Goal: Task Accomplishment & Management: Use online tool/utility

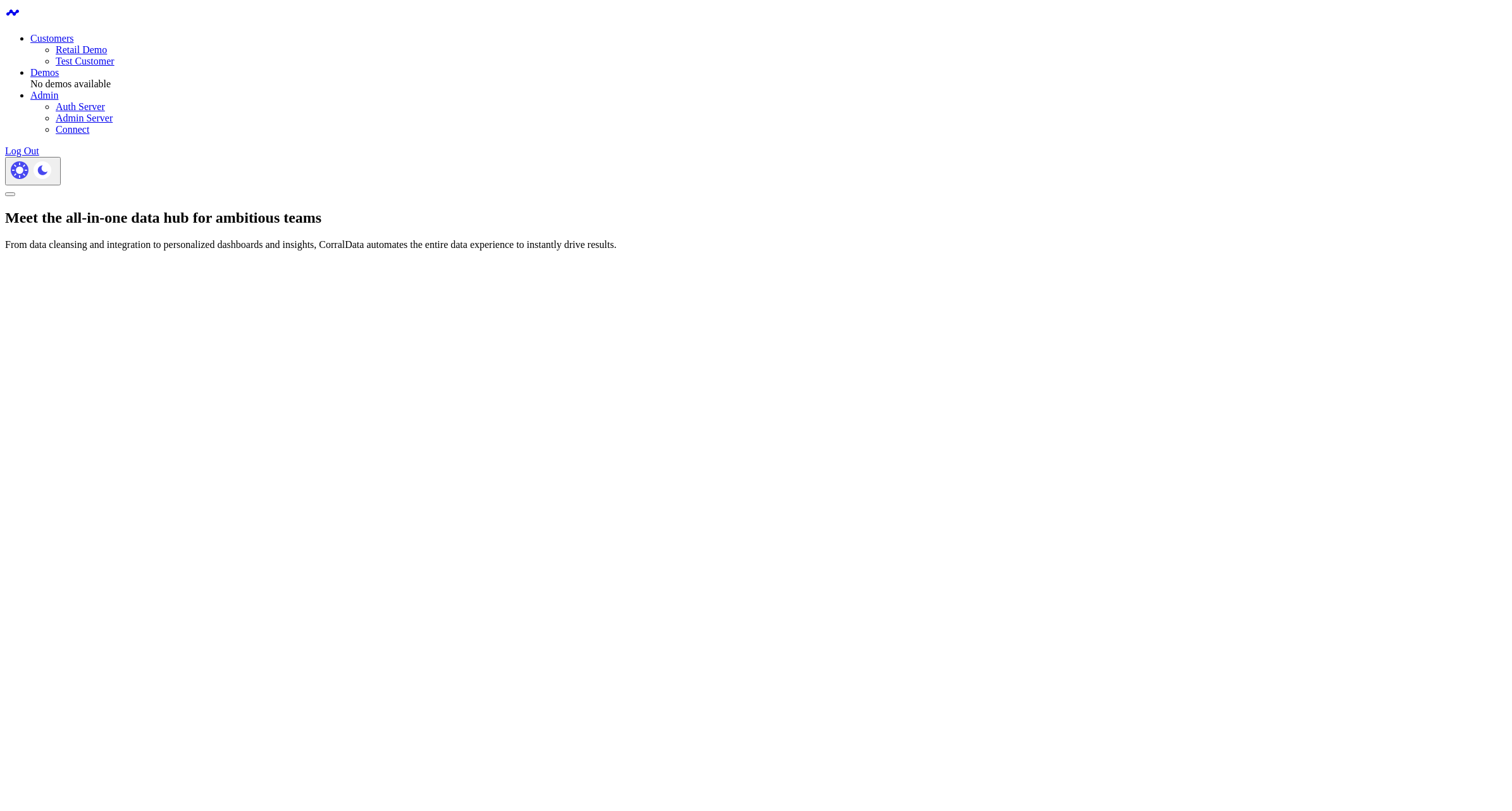
click at [107, 44] on link "Retail Demo" at bounding box center [81, 49] width 51 height 11
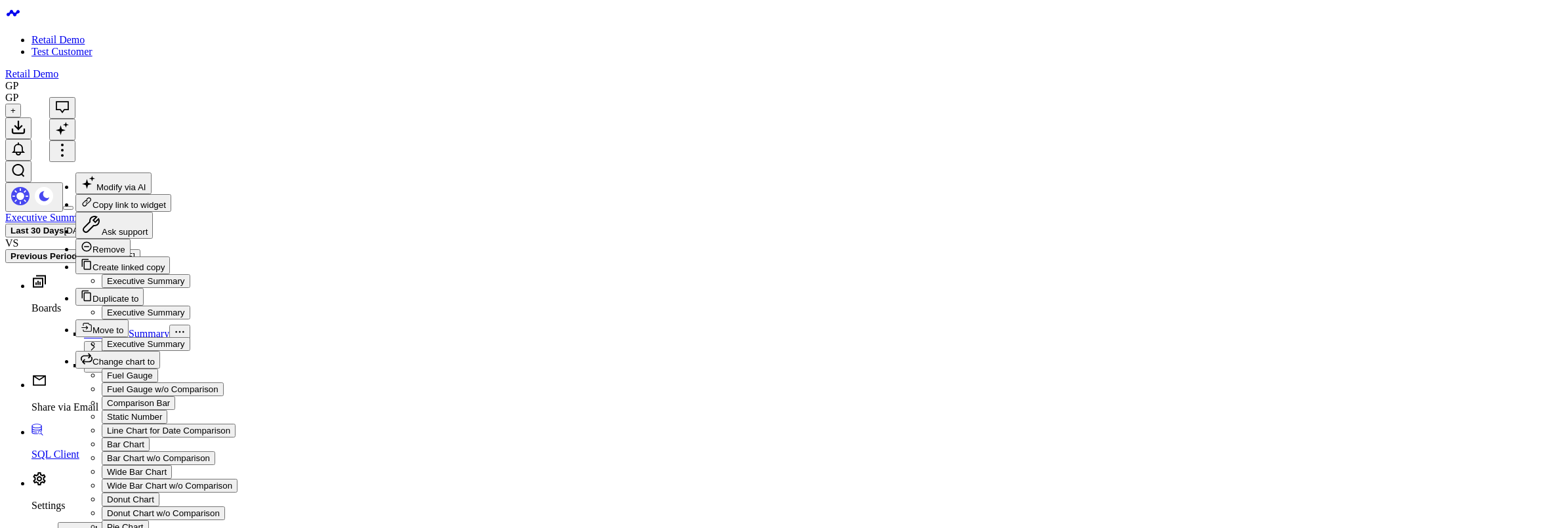
scroll to position [314, 0]
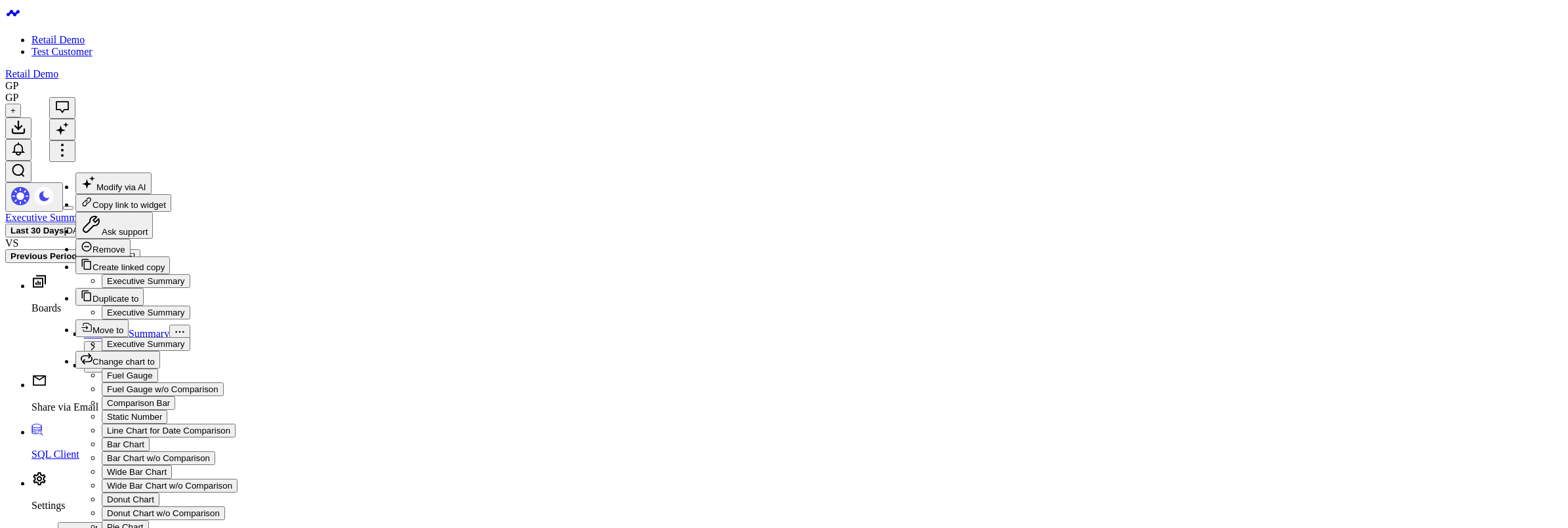
scroll to position [58, 0]
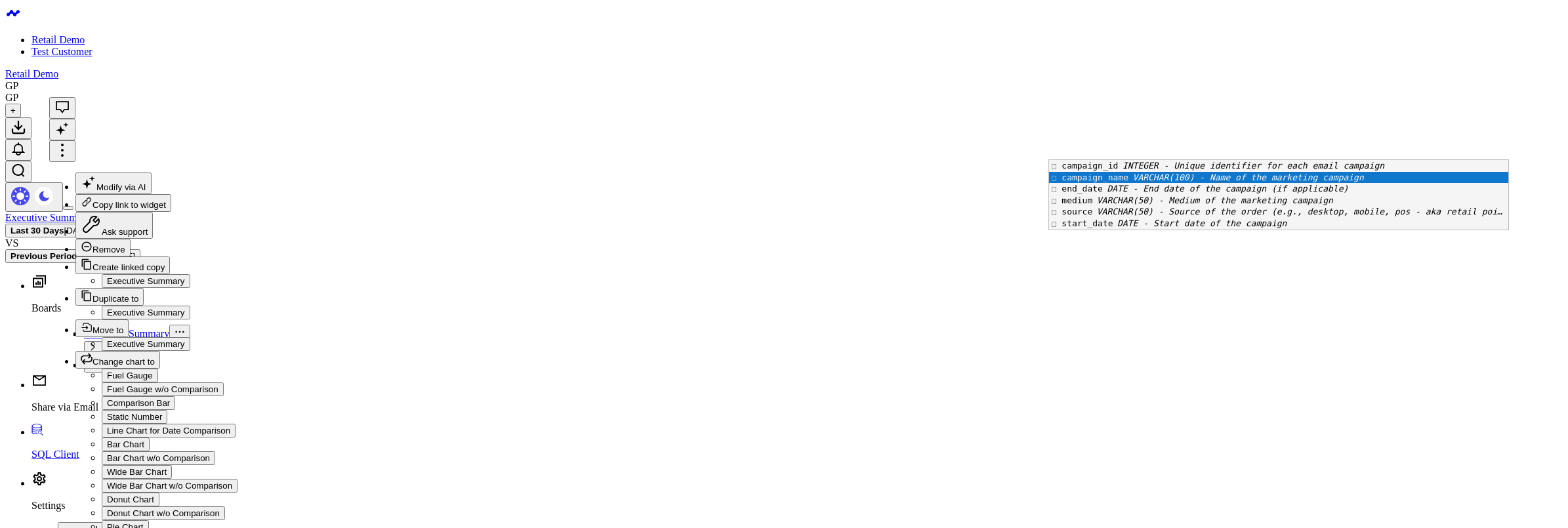
scroll to position [0, 0]
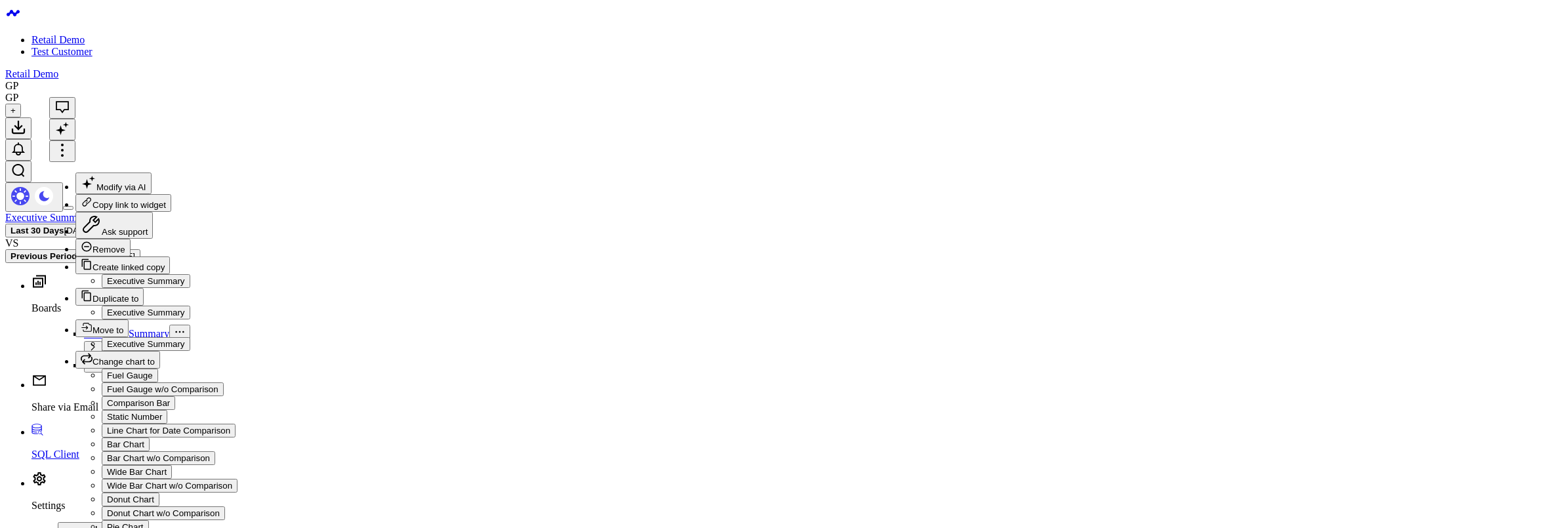
scroll to position [58, 0]
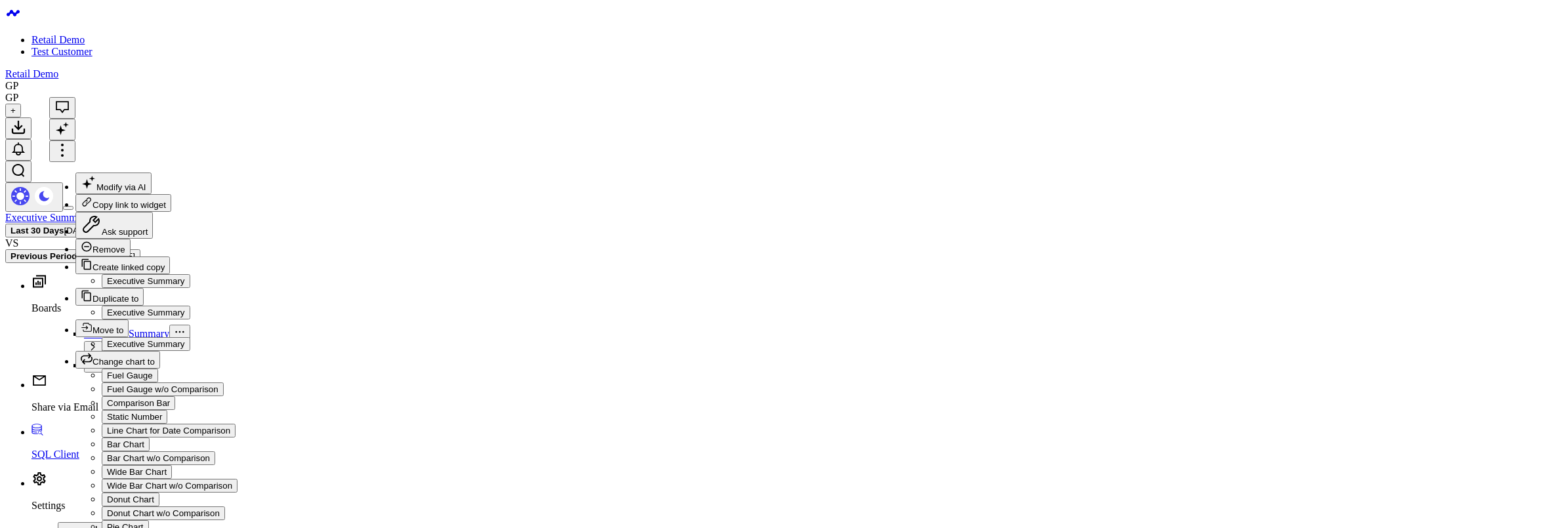
scroll to position [58, 0]
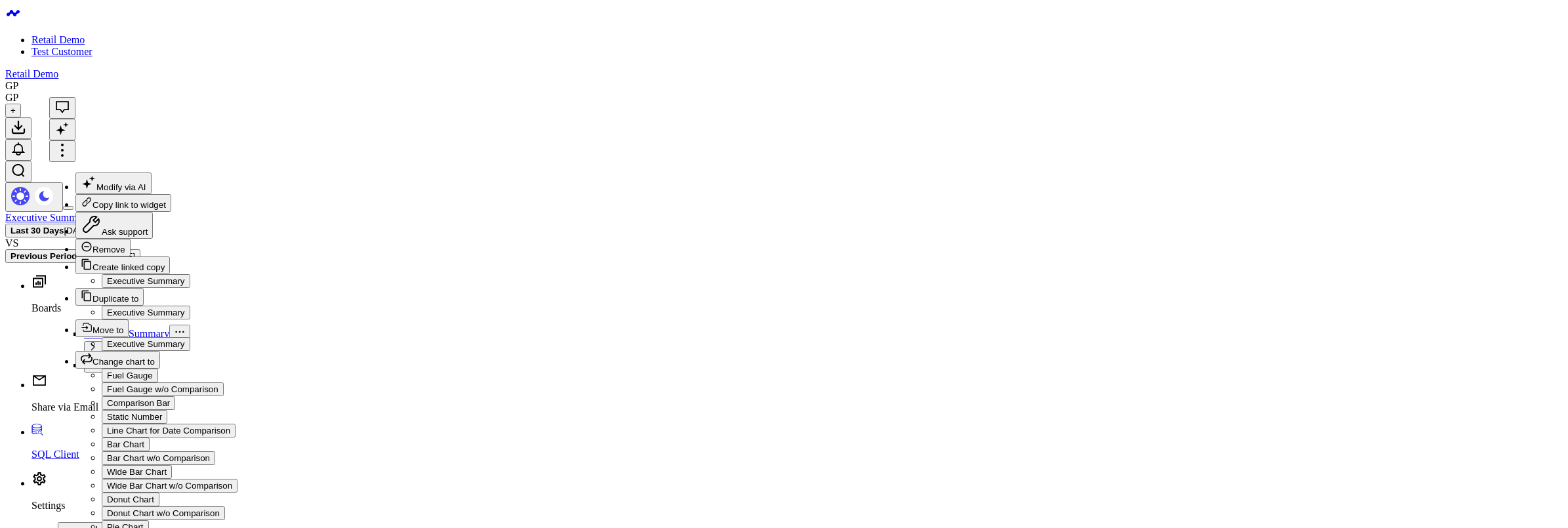
scroll to position [58, 0]
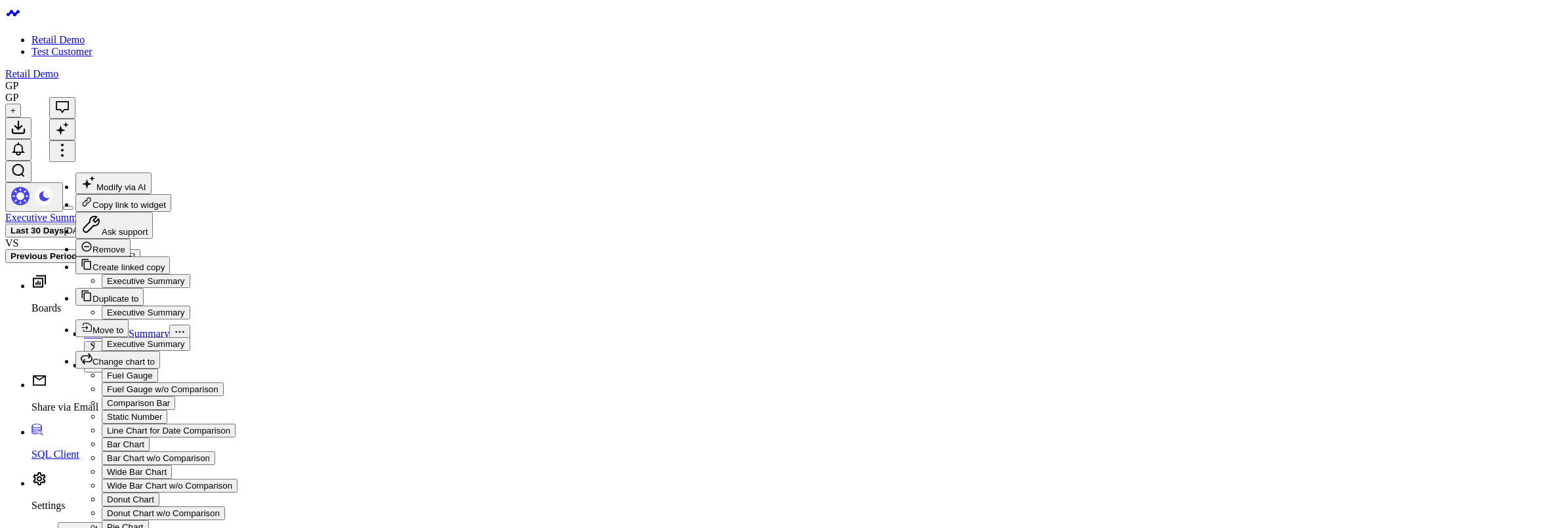
scroll to position [58, 0]
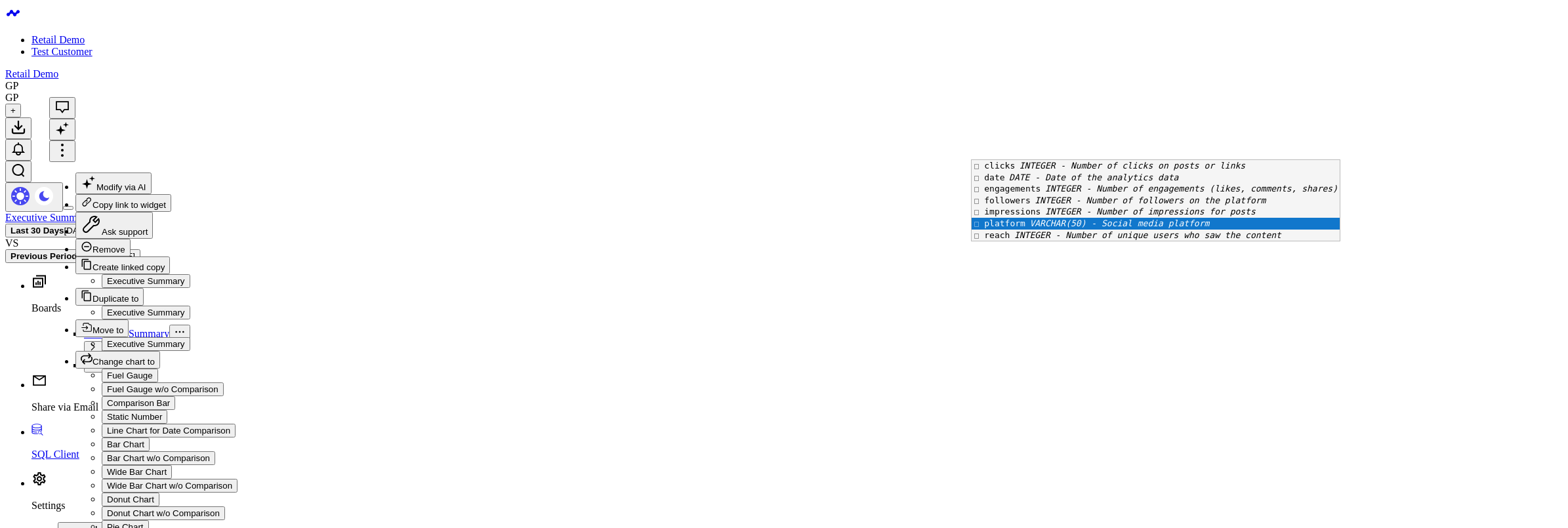
scroll to position [22, 0]
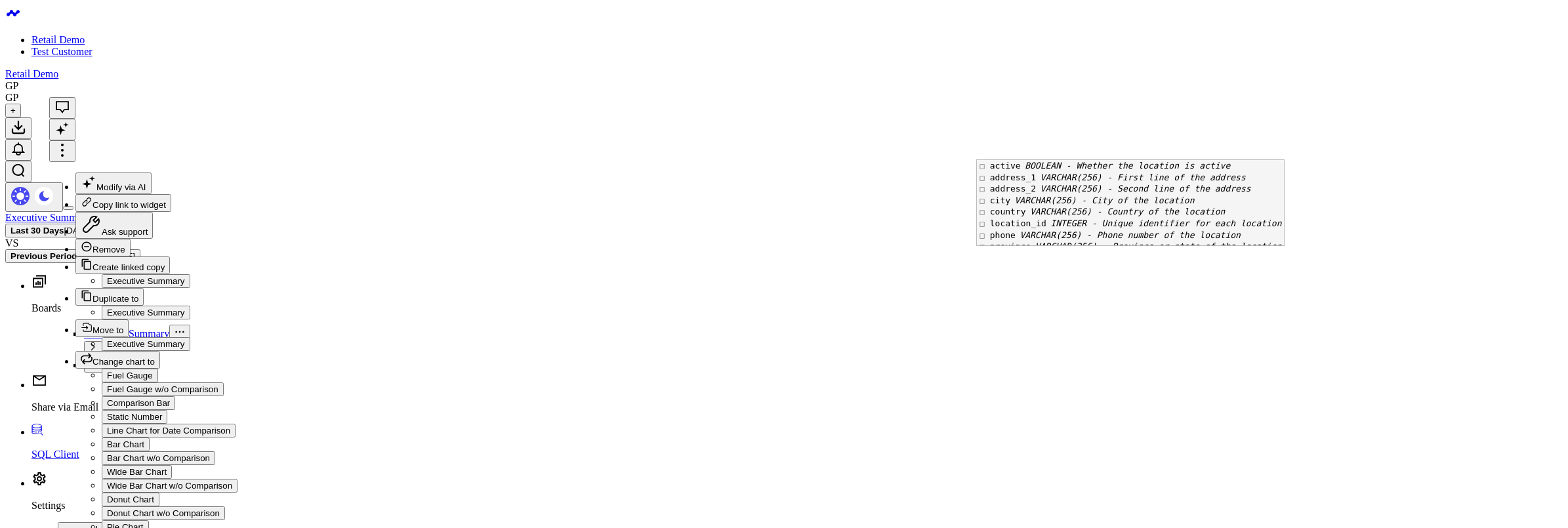
scroll to position [55, 0]
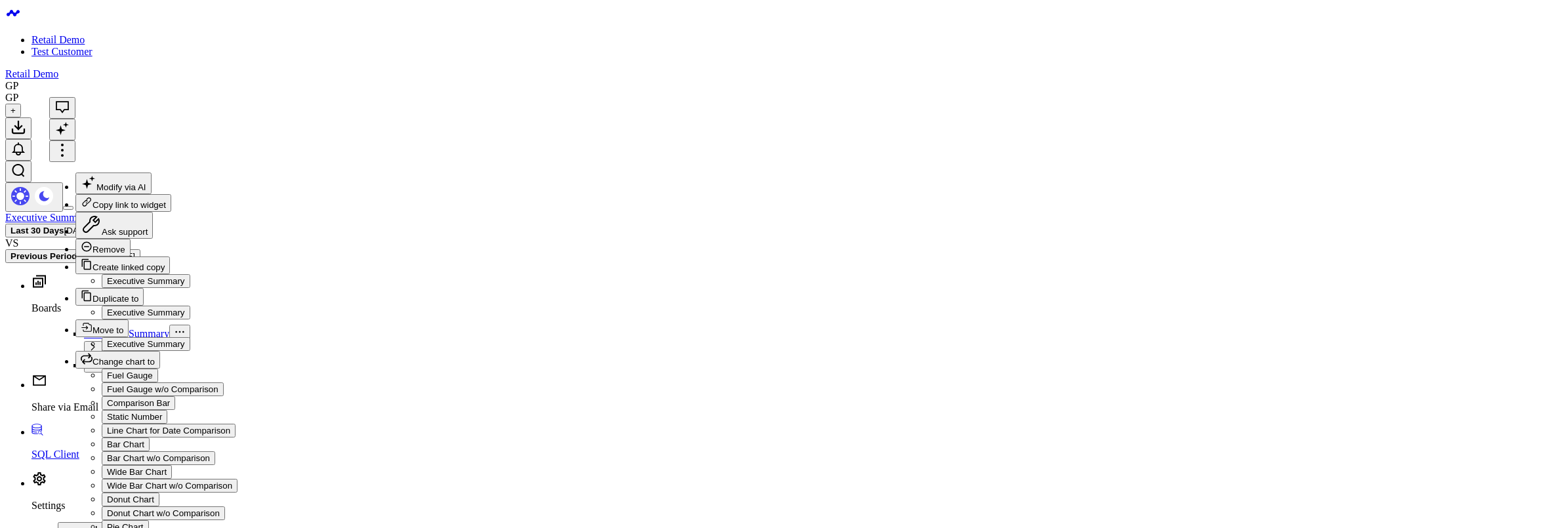
scroll to position [58, 0]
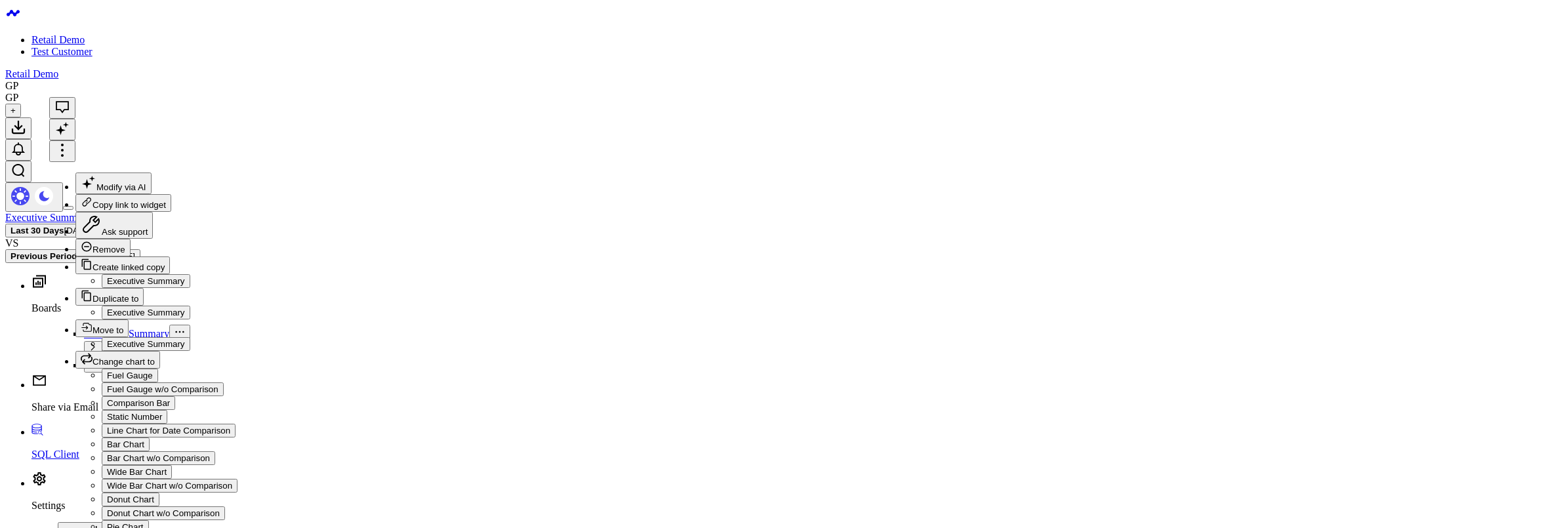
scroll to position [58, 0]
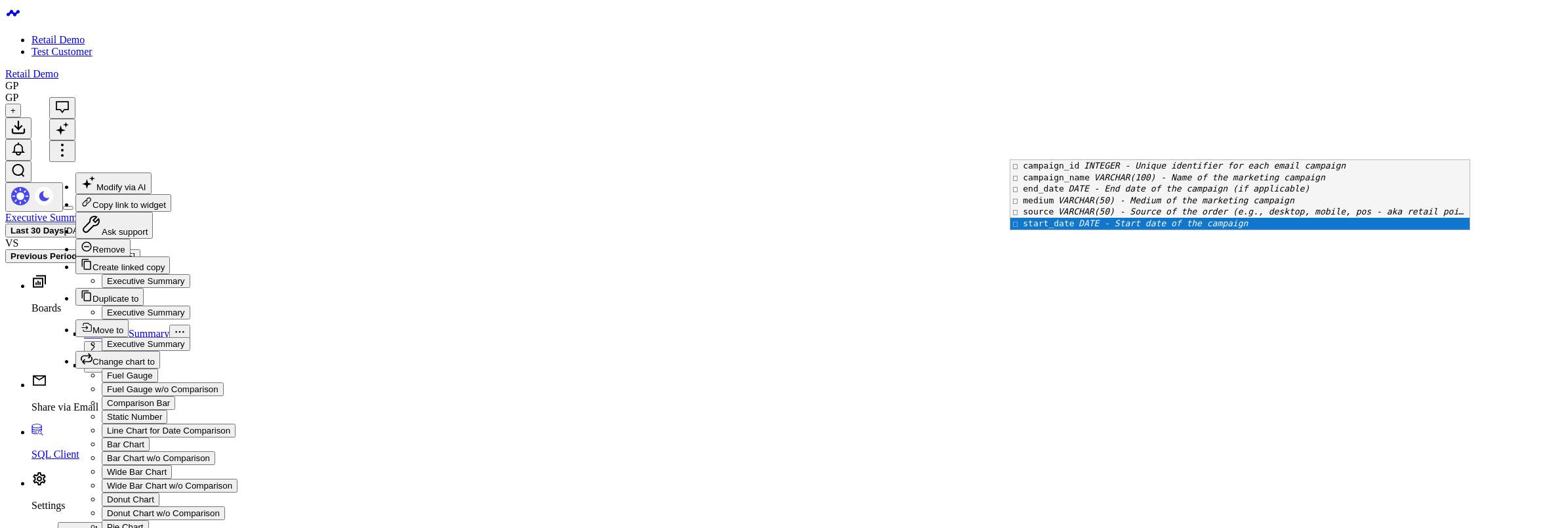
scroll to position [0, 0]
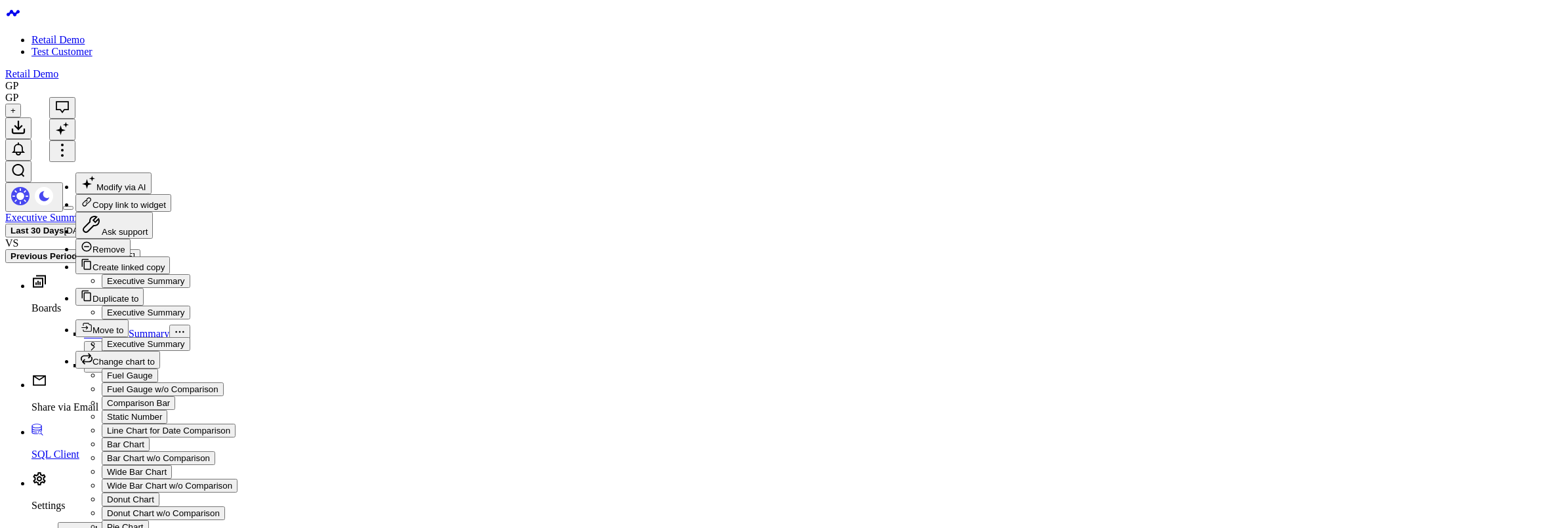
scroll to position [58, 0]
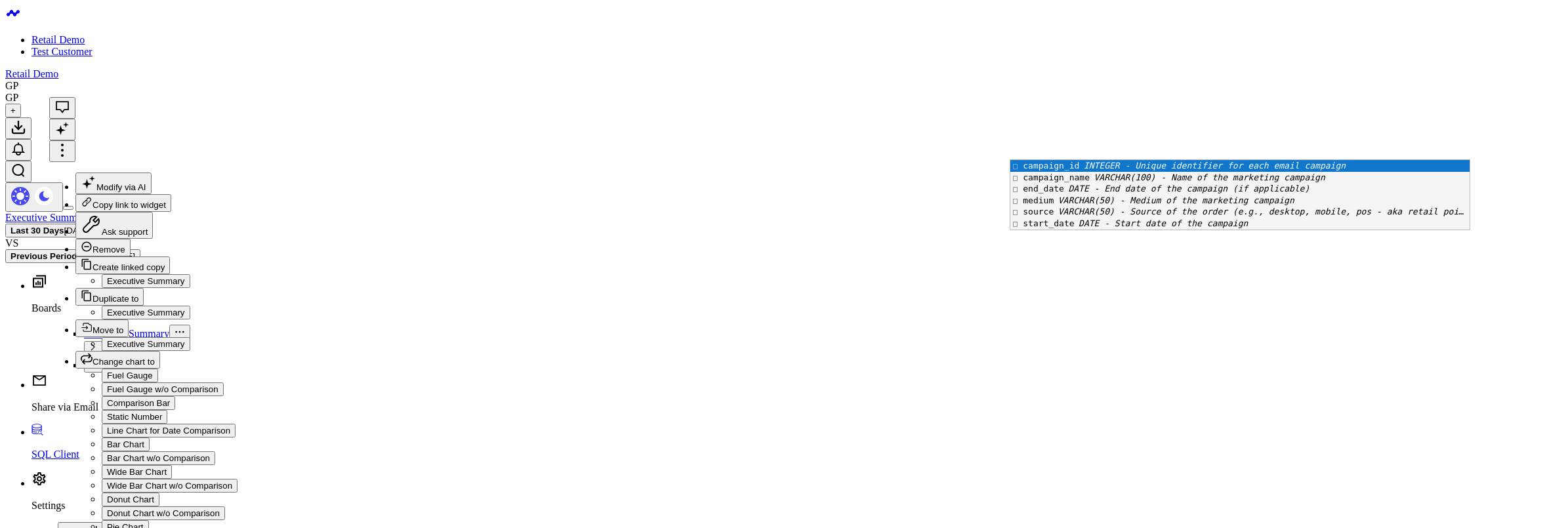
scroll to position [0, 0]
